Goal: Task Accomplishment & Management: Use online tool/utility

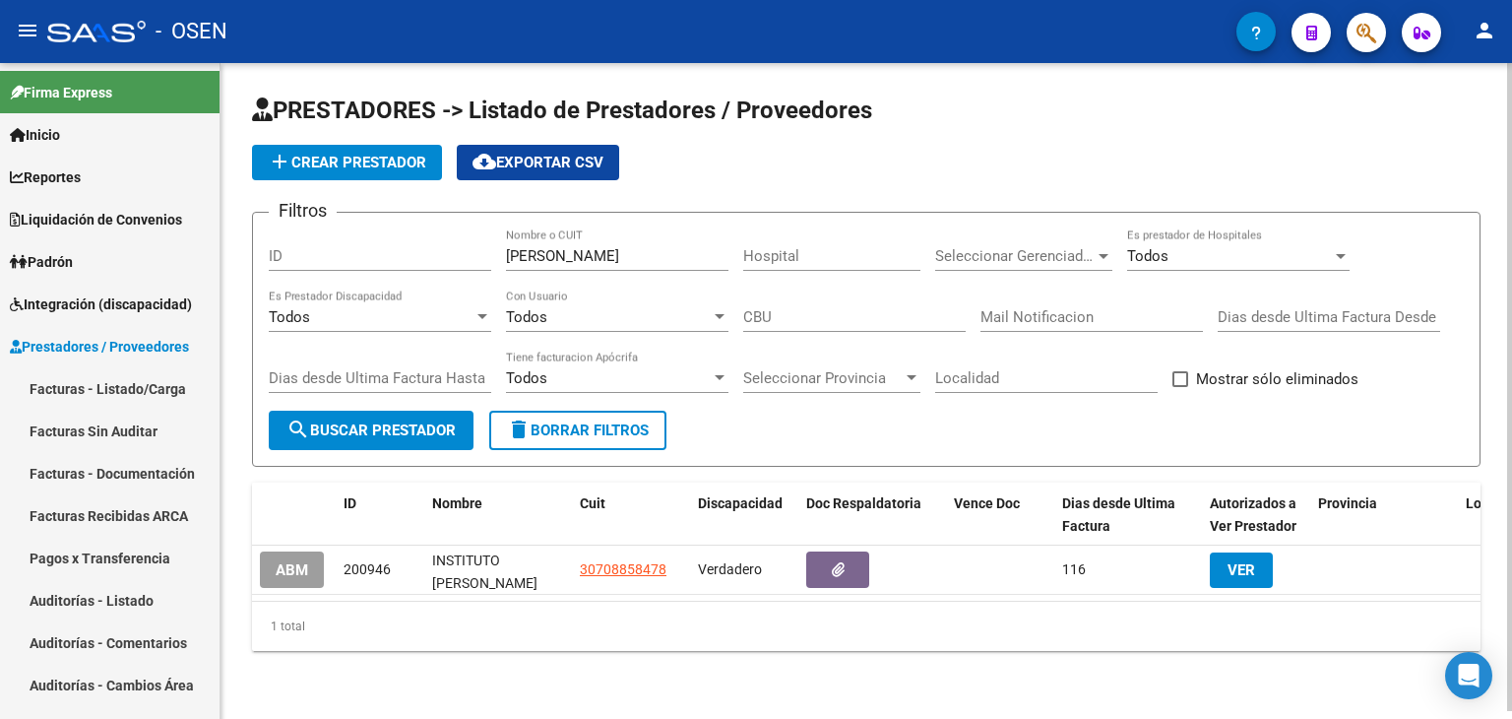
scroll to position [197, 0]
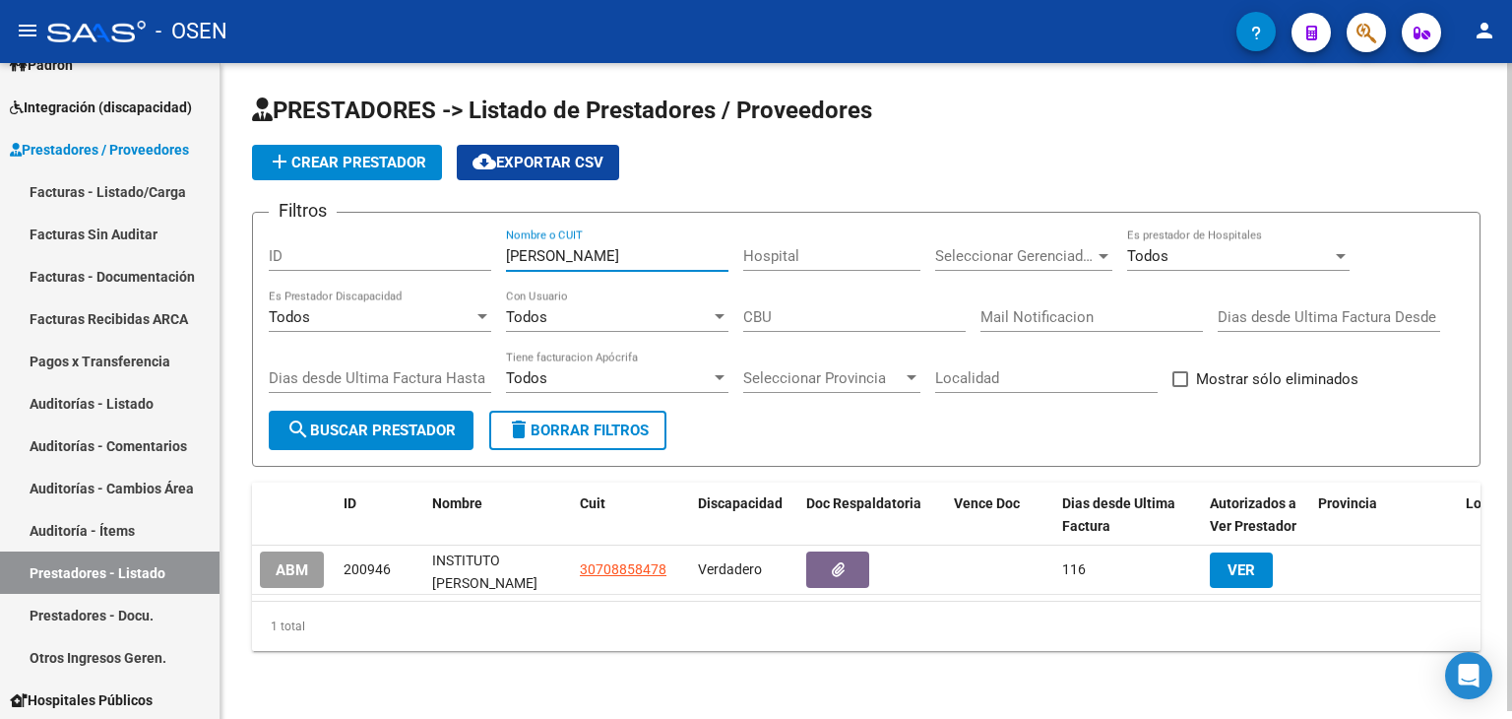
drag, startPoint x: 628, startPoint y: 261, endPoint x: 462, endPoint y: 249, distance: 166.8
click at [454, 253] on div "Filtros ID [PERSON_NAME] Nombre o CUIT Hospital Seleccionar Gerenciador Selecci…" at bounding box center [866, 319] width 1195 height 182
paste input "[PERSON_NAME]"
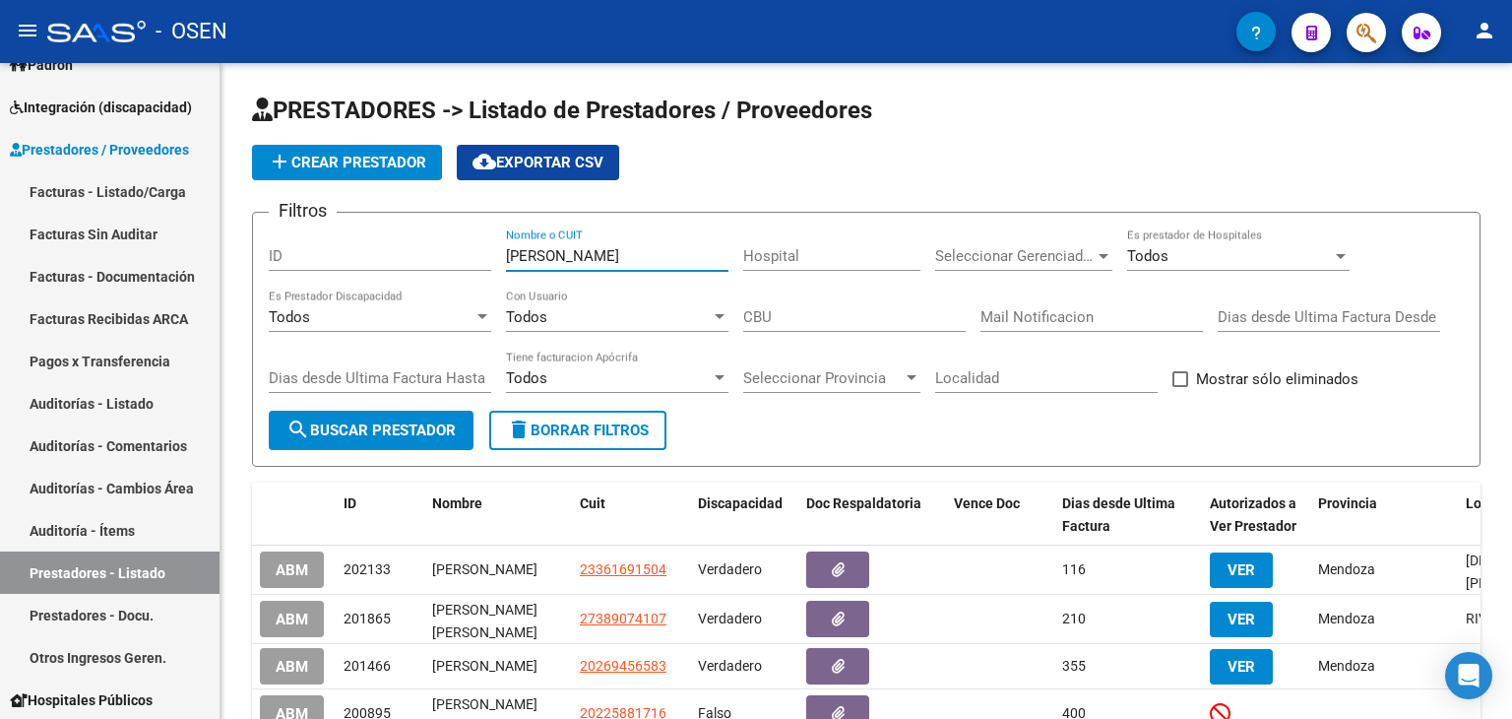
type input "[PERSON_NAME]"
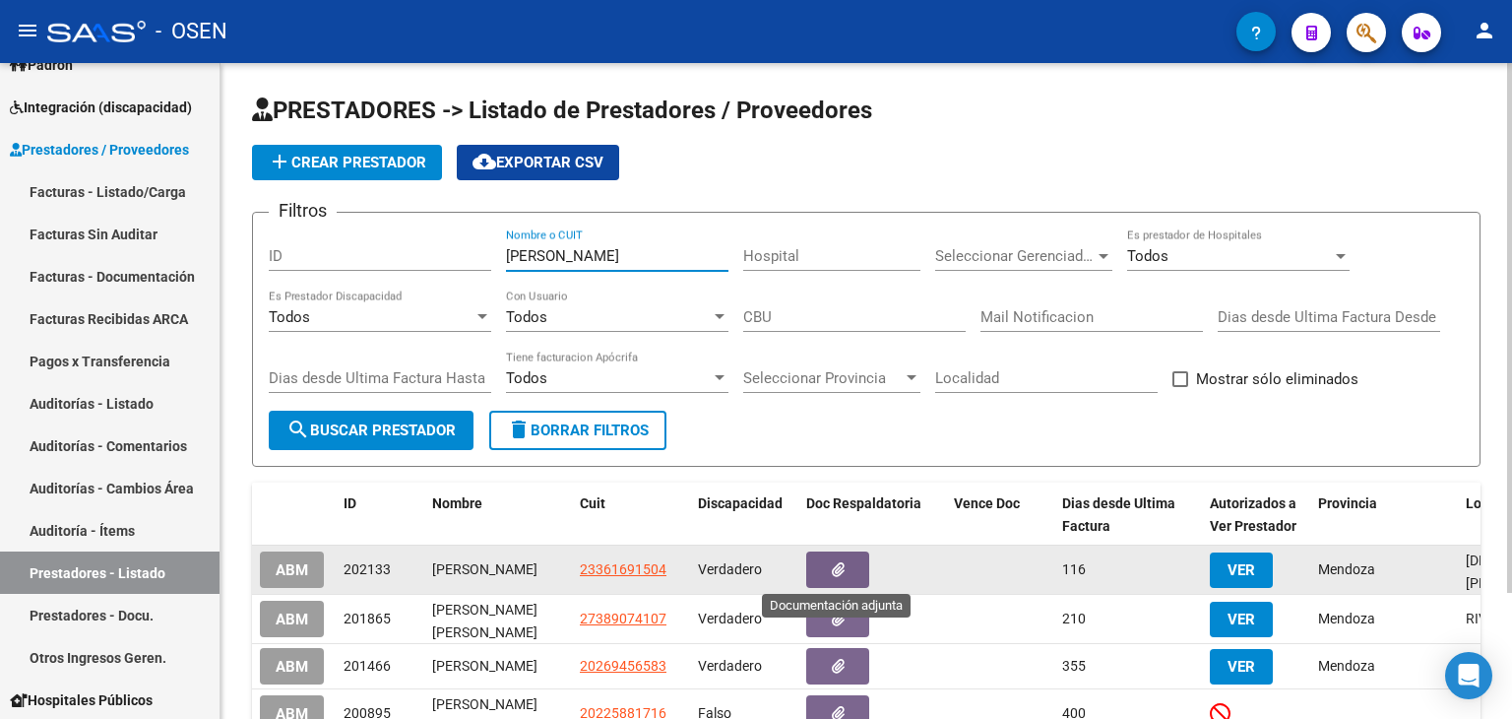
click at [834, 562] on icon "button" at bounding box center [838, 569] width 13 height 15
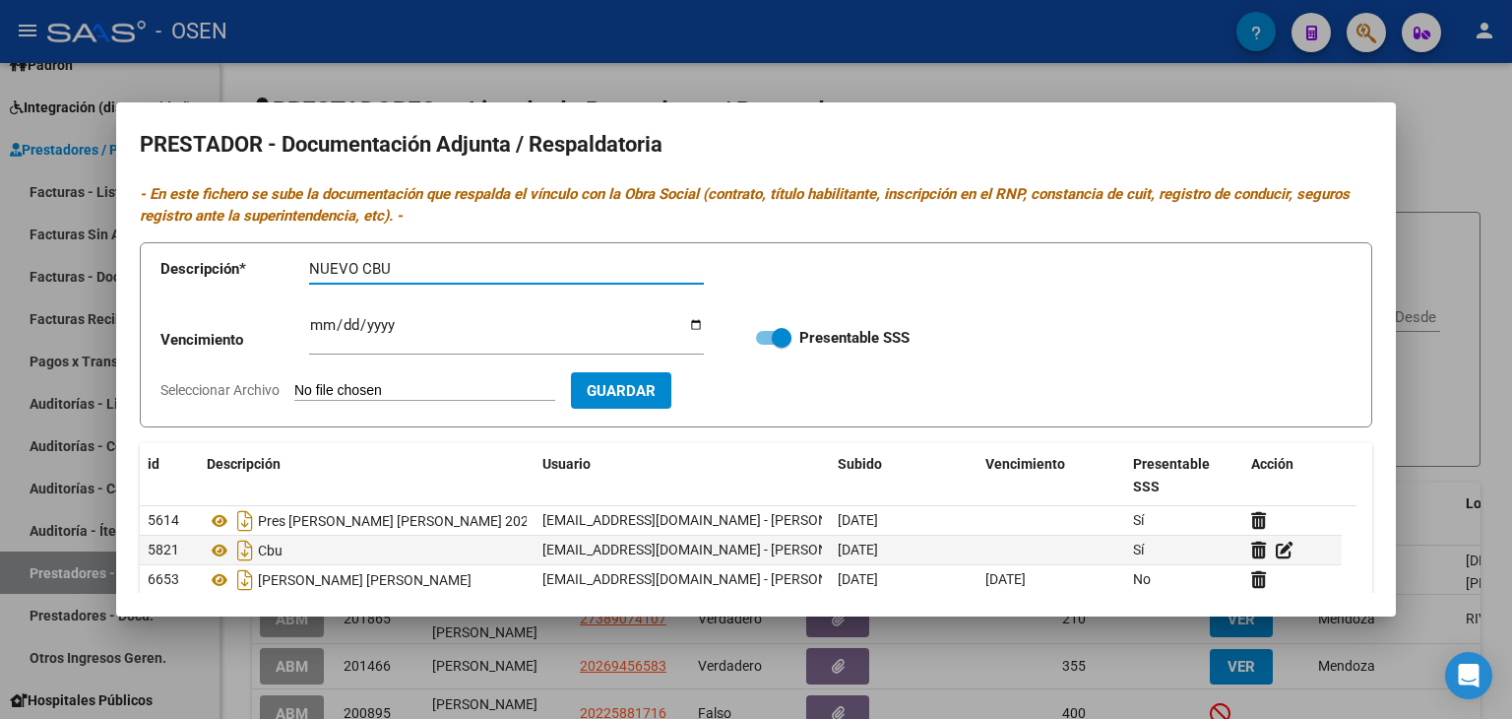
type input "NUEVO CBU"
click at [386, 390] on input "Seleccionar Archivo" at bounding box center [424, 391] width 261 height 19
type input "C:\fakepath\NOTA CAMBIO DE CBU [PERSON_NAME] (1).pdf"
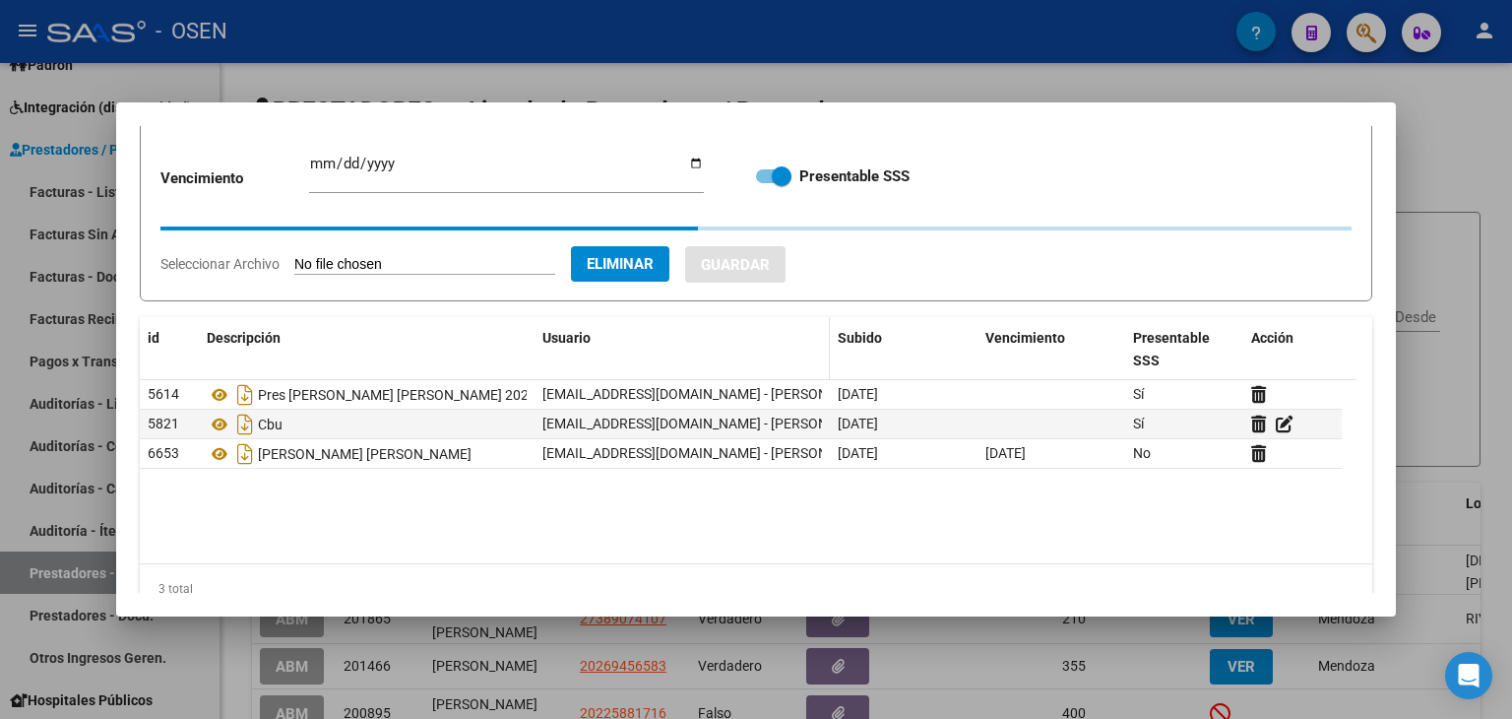
scroll to position [161, 0]
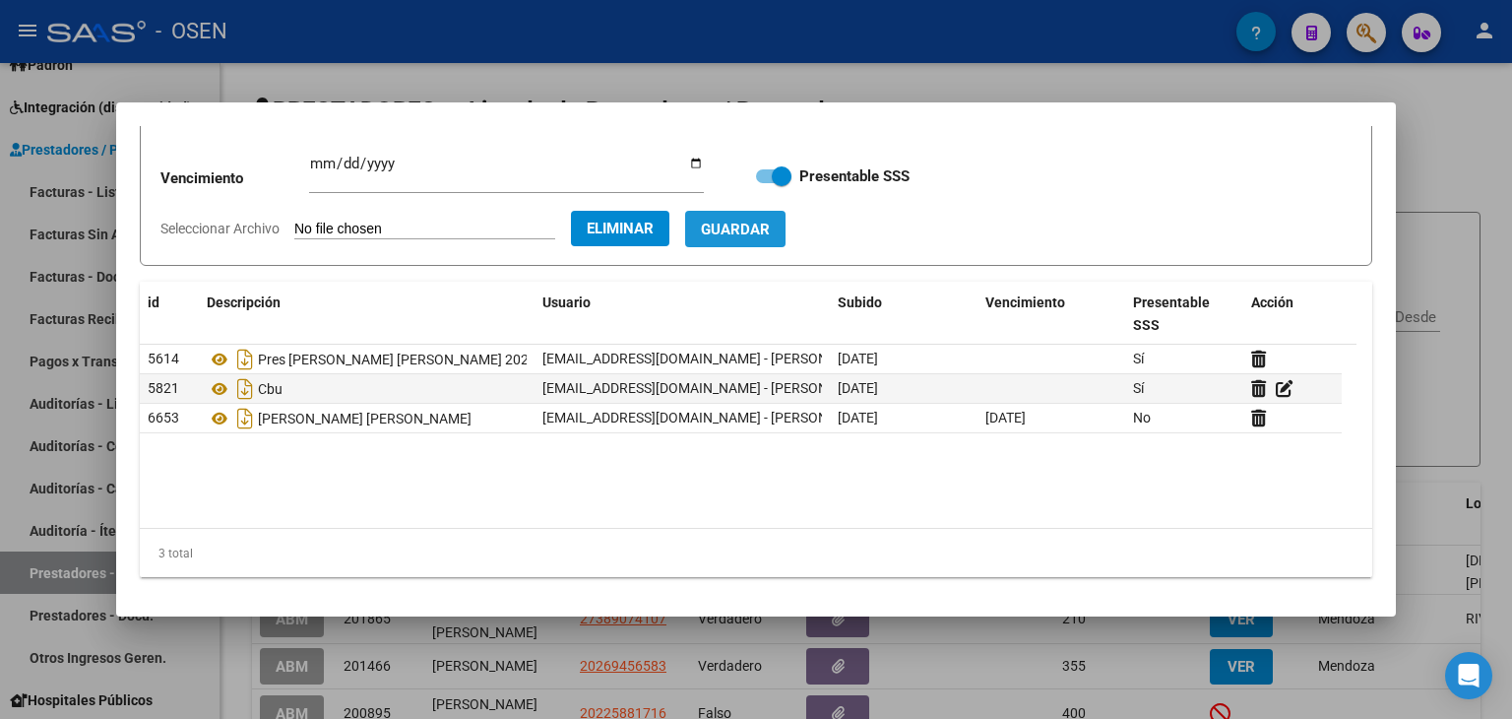
click at [770, 234] on span "Guardar" at bounding box center [735, 230] width 69 height 18
